Goal: Connect with others: Connect with others

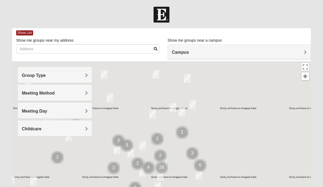
click at [84, 74] on h4 "Group Type" at bounding box center [55, 75] width 66 height 5
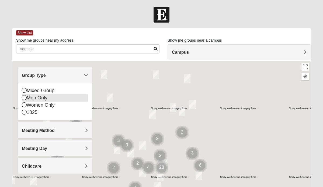
click at [23, 99] on icon at bounding box center [24, 97] width 5 height 5
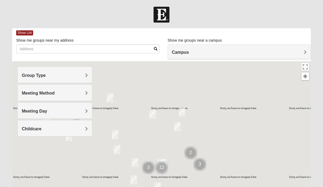
click at [55, 91] on span "Meeting Method" at bounding box center [38, 93] width 33 height 5
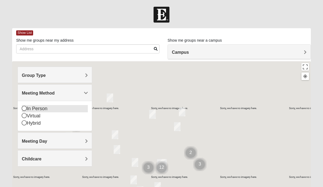
click at [23, 108] on icon at bounding box center [24, 108] width 5 height 5
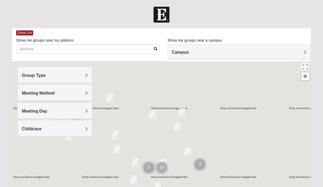
click at [47, 110] on span "Meeting Day" at bounding box center [34, 111] width 25 height 5
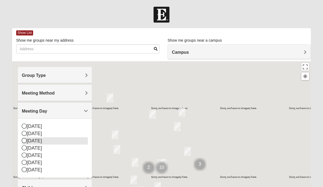
click at [23, 140] on icon at bounding box center [24, 140] width 5 height 5
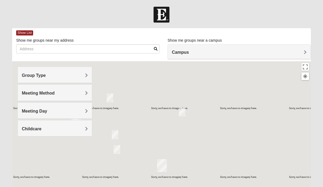
click at [41, 128] on span "Childcare" at bounding box center [32, 129] width 20 height 5
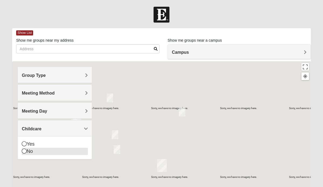
click at [24, 151] on icon at bounding box center [24, 151] width 5 height 5
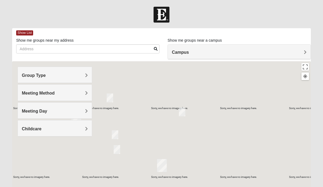
click at [189, 52] on span "Campus" at bounding box center [180, 52] width 17 height 5
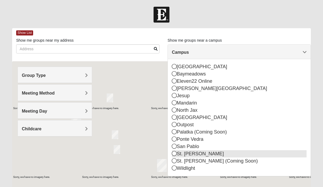
click at [174, 152] on icon at bounding box center [174, 153] width 5 height 5
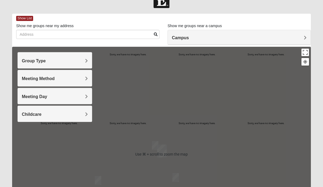
scroll to position [14, 0]
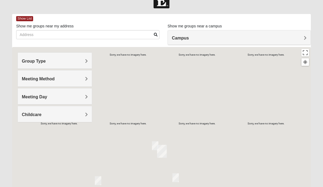
click at [196, 36] on h4 "Campus" at bounding box center [239, 38] width 135 height 5
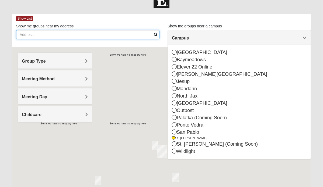
click at [114, 36] on input "Show me groups near my address" at bounding box center [87, 34] width 143 height 9
type input "171 cobbler trail, ponte vedra, fl 32081"
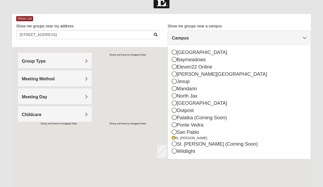
click at [87, 53] on div "Group Type" at bounding box center [55, 61] width 74 height 16
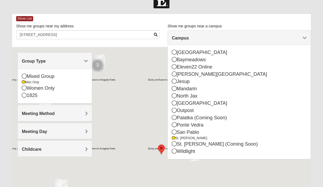
click at [55, 114] on span "Meeting Method" at bounding box center [38, 113] width 33 height 5
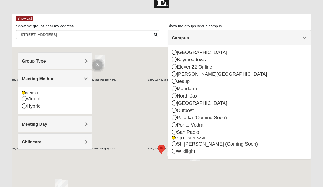
click at [106, 104] on div at bounding box center [161, 154] width 299 height 215
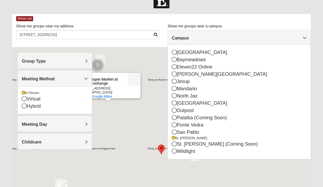
click at [134, 157] on div "Publix Super Market at eTown Exchange Publix Super Market at eTown Exchange 110…" at bounding box center [161, 154] width 299 height 215
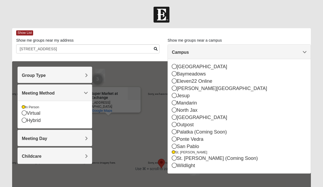
scroll to position [0, 0]
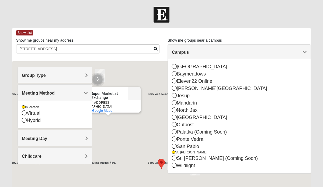
click at [61, 74] on h4 "Group Type" at bounding box center [55, 75] width 66 height 5
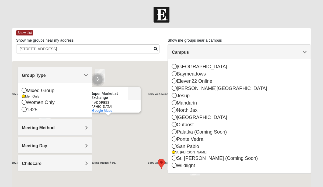
click at [52, 128] on span "Meeting Method" at bounding box center [38, 128] width 33 height 5
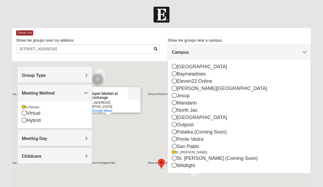
click at [56, 138] on h4 "Meeting Day" at bounding box center [55, 138] width 66 height 5
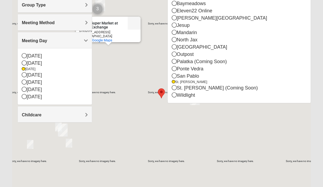
scroll to position [86, 0]
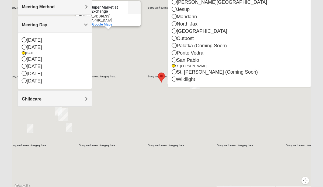
click at [125, 103] on div "Publix Super Market at eTown Exchange Publix Super Market at eTown Exchange 110…" at bounding box center [161, 82] width 299 height 215
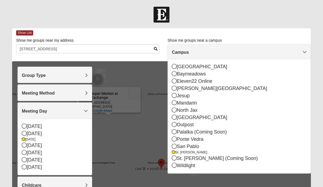
scroll to position [0, 0]
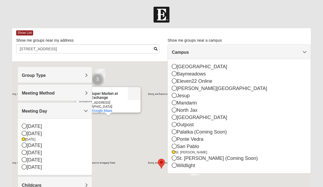
click at [189, 51] on span "Campus" at bounding box center [180, 52] width 17 height 5
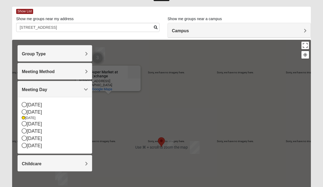
scroll to position [21, 0]
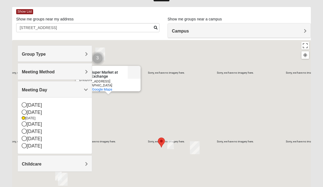
click at [158, 138] on area "Selected Address" at bounding box center [158, 138] width 0 height 0
click at [160, 138] on img "Selected Address" at bounding box center [161, 143] width 7 height 10
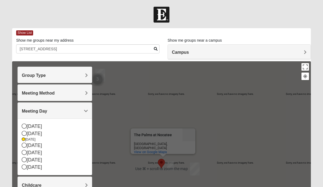
scroll to position [0, 0]
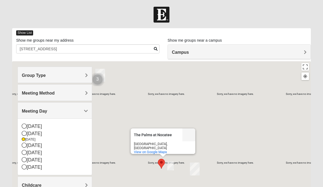
click at [21, 32] on span "Show List" at bounding box center [24, 32] width 17 height 5
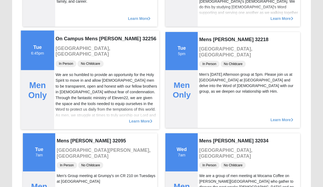
scroll to position [341, 0]
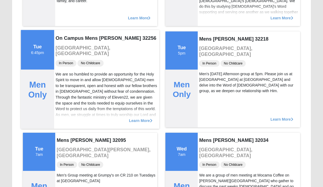
click at [137, 118] on span "Learn More" at bounding box center [140, 118] width 23 height 0
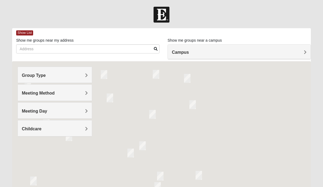
click at [48, 72] on div "Group Type" at bounding box center [55, 75] width 74 height 16
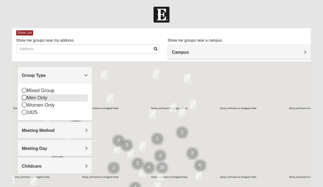
click at [23, 96] on icon at bounding box center [24, 97] width 5 height 5
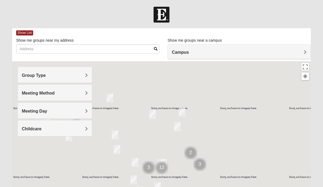
click at [41, 91] on span "Meeting Method" at bounding box center [38, 93] width 33 height 5
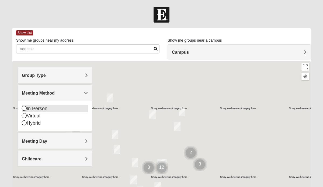
click at [23, 107] on icon at bounding box center [24, 108] width 5 height 5
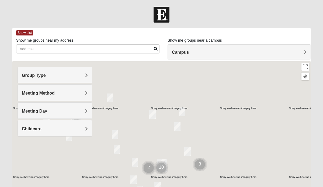
click at [43, 111] on span "Meeting Day" at bounding box center [34, 111] width 25 height 5
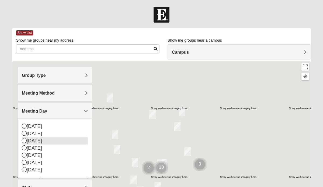
click at [24, 140] on icon at bounding box center [24, 140] width 5 height 5
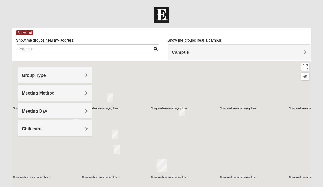
click at [82, 128] on h4 "Childcare" at bounding box center [55, 129] width 66 height 5
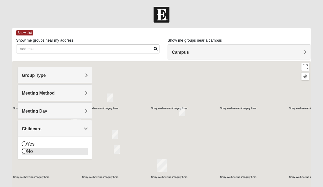
click at [23, 150] on icon at bounding box center [24, 151] width 5 height 5
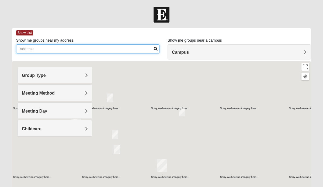
click at [43, 48] on input "Show me groups near my address" at bounding box center [87, 48] width 143 height 9
type input "171 cobbler trail, ponte vedra, fl 32081"
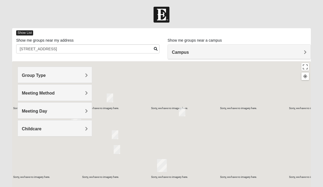
click at [20, 31] on span "Show List" at bounding box center [24, 32] width 17 height 5
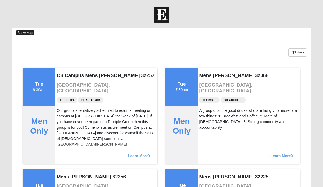
click at [25, 31] on span "Show Map" at bounding box center [25, 32] width 18 height 5
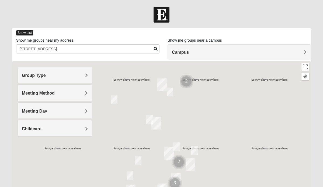
click at [26, 31] on span "Show List" at bounding box center [24, 32] width 17 height 5
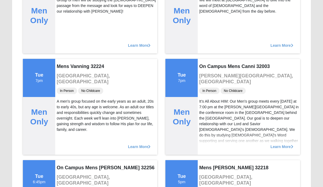
scroll to position [194, 0]
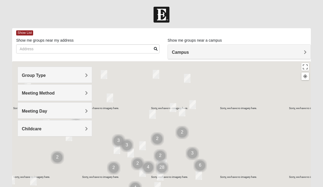
click at [207, 52] on h4 "Campus" at bounding box center [239, 52] width 135 height 5
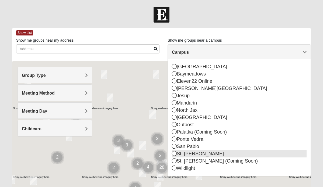
click at [172, 153] on icon at bounding box center [174, 153] width 5 height 5
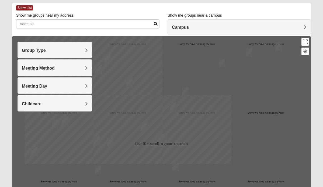
scroll to position [24, 0]
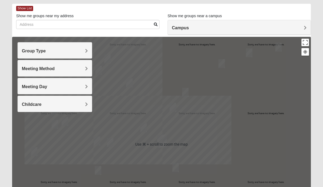
click at [46, 50] on span "Group Type" at bounding box center [34, 51] width 24 height 5
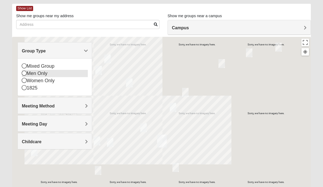
click at [23, 73] on icon at bounding box center [24, 73] width 5 height 5
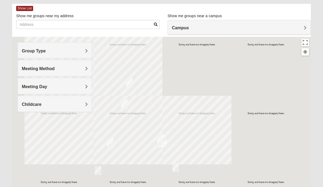
click at [41, 67] on span "Meeting Method" at bounding box center [38, 68] width 33 height 5
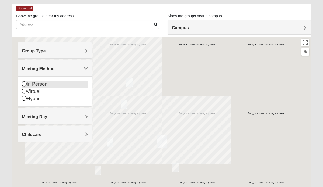
click at [23, 83] on icon at bounding box center [24, 84] width 5 height 5
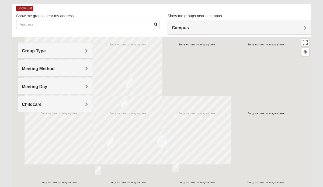
click at [56, 84] on h4 "Meeting Day" at bounding box center [55, 86] width 66 height 5
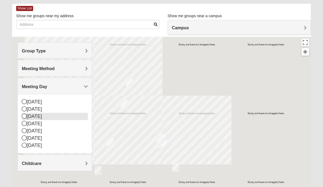
click at [24, 115] on icon at bounding box center [24, 116] width 5 height 5
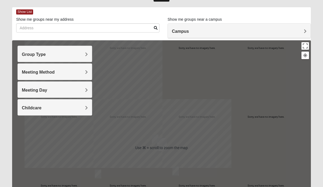
scroll to position [21, 0]
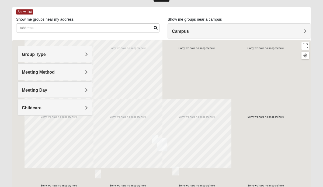
click at [51, 48] on div "Group Type" at bounding box center [55, 54] width 74 height 16
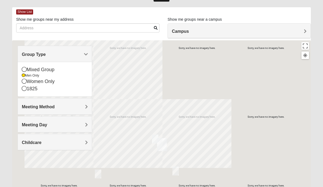
click at [51, 104] on div "Meeting Method" at bounding box center [55, 107] width 74 height 16
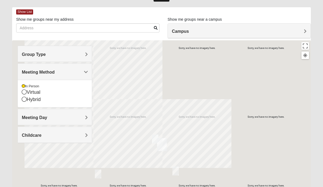
click at [49, 114] on div "Meeting Day" at bounding box center [55, 117] width 74 height 16
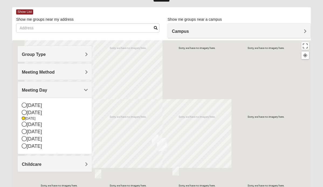
click at [50, 159] on div "Childcare" at bounding box center [55, 164] width 74 height 16
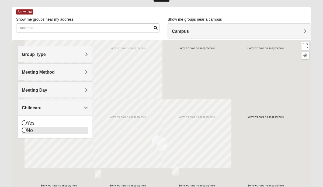
click at [23, 131] on icon at bounding box center [24, 130] width 5 height 5
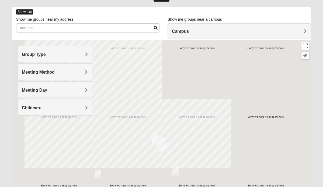
click at [25, 10] on span "Show List" at bounding box center [24, 11] width 17 height 5
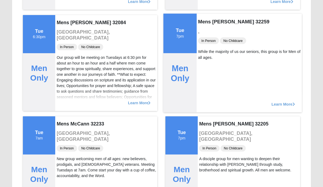
scroll to position [1066, 0]
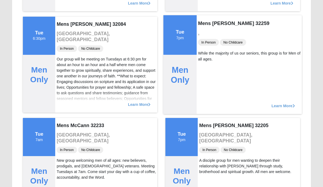
click at [283, 103] on span "Learn More" at bounding box center [282, 103] width 23 height 0
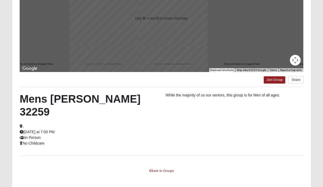
scroll to position [95, 0]
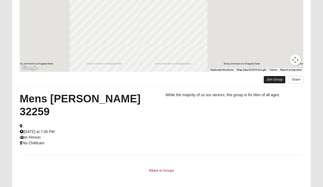
click at [271, 79] on link "Join Group" at bounding box center [275, 79] width 22 height 7
click at [159, 167] on link "Back to Groups" at bounding box center [161, 171] width 32 height 8
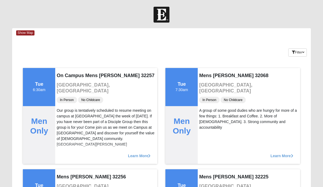
scroll to position [0, 0]
click at [298, 52] on button "Filter" at bounding box center [297, 52] width 19 height 8
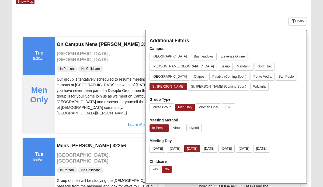
scroll to position [31, 0]
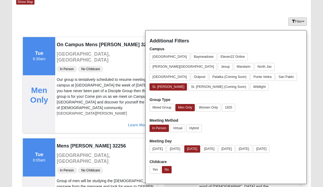
click at [298, 21] on button "Filter" at bounding box center [297, 21] width 19 height 8
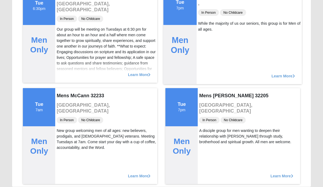
scroll to position [1096, 0]
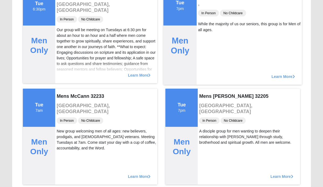
click at [284, 74] on span "Learn More" at bounding box center [282, 74] width 23 height 0
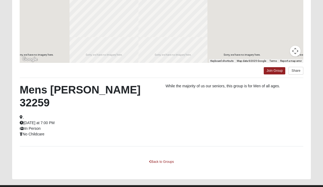
scroll to position [101, 0]
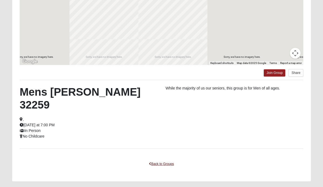
click at [158, 160] on link "Back to Groups" at bounding box center [161, 164] width 32 height 8
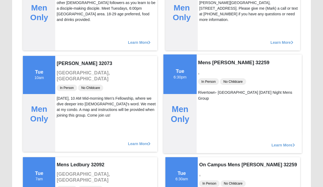
scroll to position [621, 0]
click at [268, 142] on div "Learn More" at bounding box center [249, 142] width 105 height 22
click at [271, 142] on span "Learn More" at bounding box center [282, 142] width 23 height 0
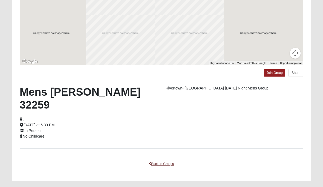
click at [150, 163] on icon at bounding box center [150, 164] width 2 height 3
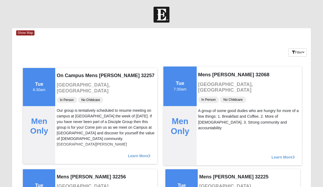
scroll to position [0, 0]
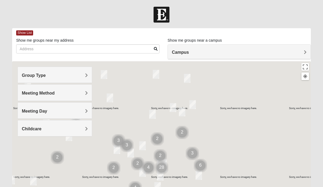
click at [46, 73] on span "Group Type" at bounding box center [34, 75] width 24 height 5
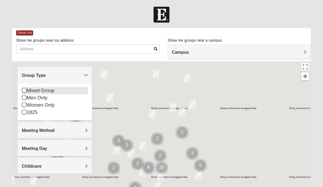
click at [56, 89] on div "Mixed Group" at bounding box center [55, 90] width 66 height 7
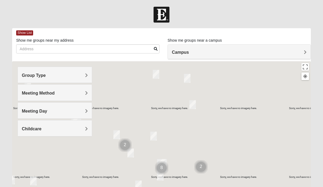
click at [39, 74] on span "Group Type" at bounding box center [34, 75] width 24 height 5
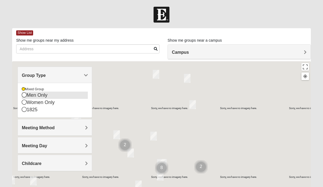
click at [24, 94] on icon at bounding box center [24, 95] width 5 height 5
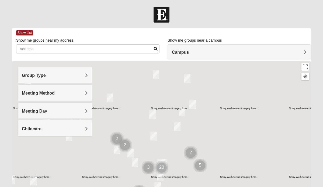
click at [31, 91] on span "Meeting Method" at bounding box center [38, 93] width 33 height 5
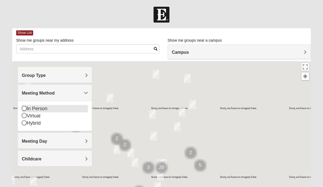
click at [24, 107] on icon at bounding box center [24, 108] width 5 height 5
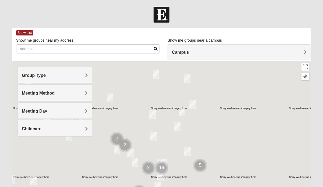
click at [43, 111] on span "Meeting Day" at bounding box center [34, 111] width 25 height 5
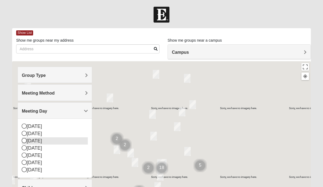
click at [24, 141] on icon at bounding box center [24, 140] width 5 height 5
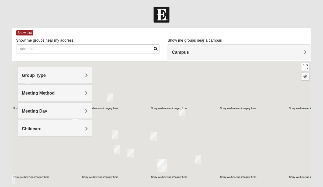
click at [64, 128] on h4 "Childcare" at bounding box center [55, 129] width 66 height 5
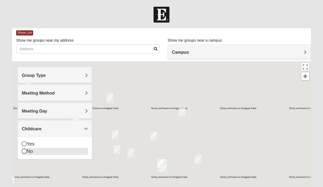
click at [23, 150] on icon at bounding box center [24, 151] width 5 height 5
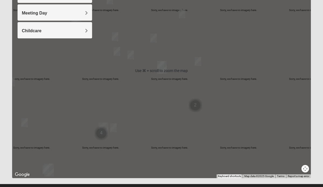
scroll to position [99, 0]
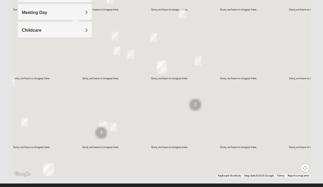
click at [102, 129] on img "Cluster of 4 groups" at bounding box center [100, 132] width 13 height 13
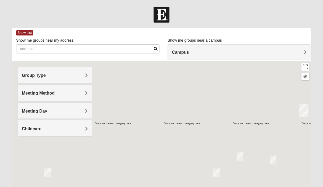
scroll to position [0, 0]
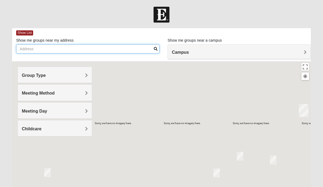
click at [33, 49] on input "Show me groups near my address" at bounding box center [87, 48] width 143 height 9
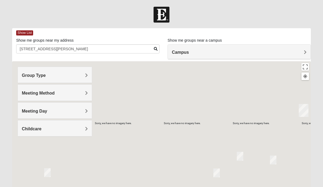
click at [21, 30] on div "Show List" at bounding box center [163, 32] width 294 height 9
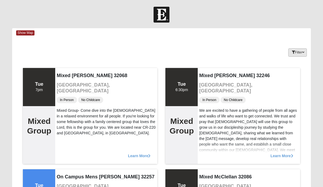
click at [298, 51] on button "Filter" at bounding box center [297, 52] width 19 height 8
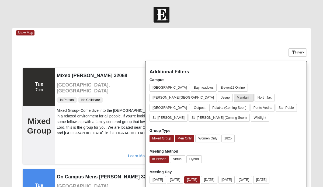
click at [253, 94] on button "Mandarin" at bounding box center [244, 98] width 20 height 8
click at [189, 135] on button "Men Only" at bounding box center [184, 138] width 19 height 7
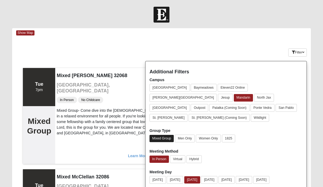
click at [162, 135] on button "Mixed Group" at bounding box center [161, 138] width 24 height 7
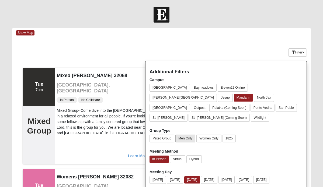
click at [184, 135] on button "Men Only" at bounding box center [185, 139] width 20 height 8
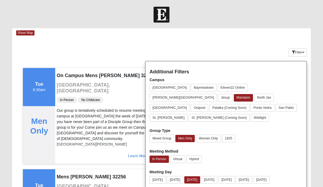
click at [240, 37] on div "Show Map" at bounding box center [163, 32] width 294 height 9
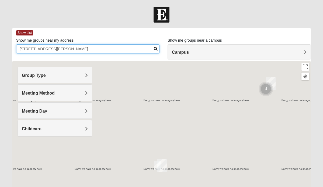
click at [47, 48] on input "2101 Long Leaft Pine Parkway, st johns, fl" at bounding box center [87, 48] width 143 height 9
type input "2101 Long Leaf Pine Parkway, st johns, fl"
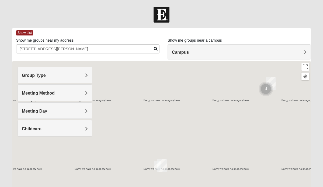
click at [41, 75] on span "Group Type" at bounding box center [34, 75] width 24 height 5
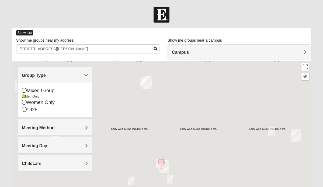
click at [26, 30] on span "Show List" at bounding box center [24, 32] width 17 height 5
